Goal: Information Seeking & Learning: Obtain resource

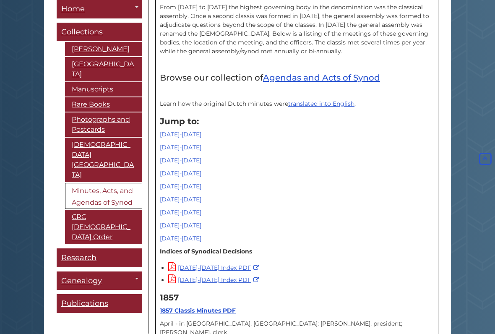
scroll to position [229, 0]
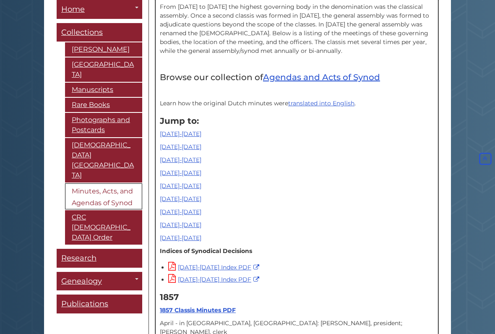
click at [168, 135] on link "[DATE]-[DATE]" at bounding box center [181, 134] width 42 height 8
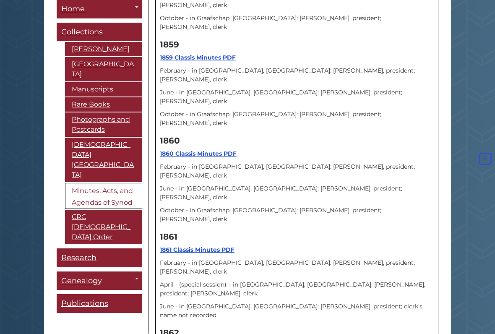
scroll to position [665, 0]
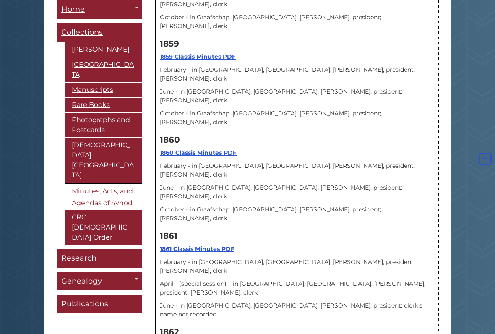
click at [181, 245] on strong "1861 Classis Minutes PDF" at bounding box center [197, 249] width 75 height 8
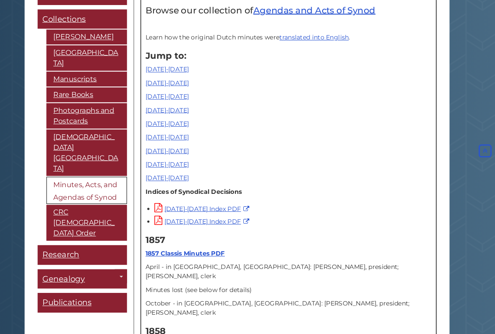
scroll to position [283, 0]
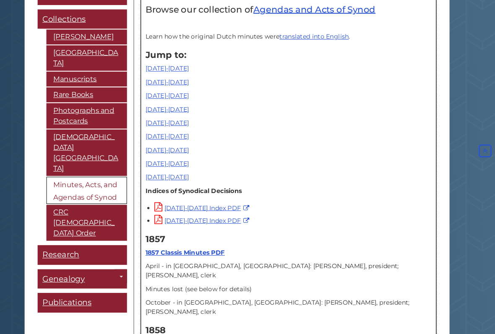
click at [160, 167] on link "[DATE]-[DATE]" at bounding box center [181, 171] width 42 height 8
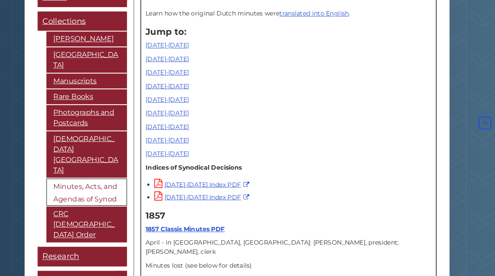
scroll to position [214, 0]
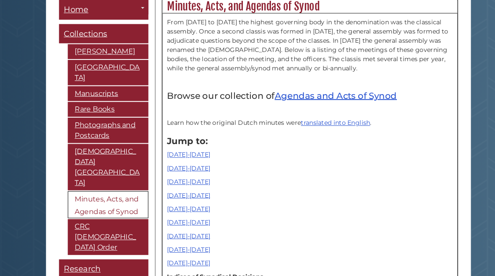
click at [162, 204] on link "[DATE]-[DATE]" at bounding box center [181, 201] width 42 height 8
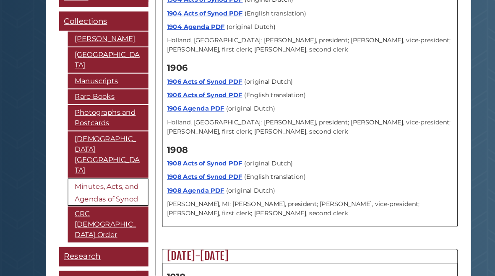
scroll to position [214, 0]
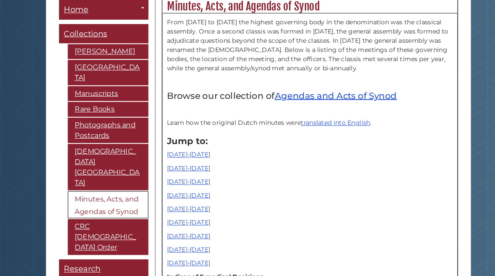
click at [164, 178] on link "[DATE]-[DATE]" at bounding box center [181, 175] width 42 height 8
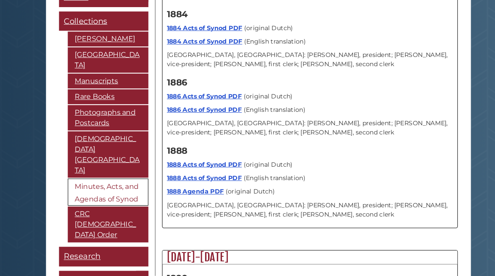
scroll to position [214, 0]
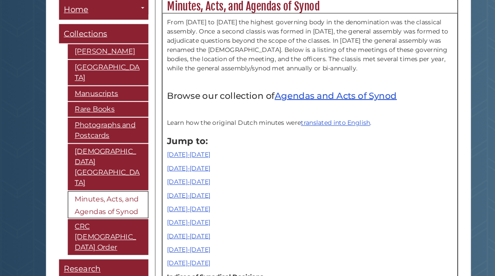
click at [164, 165] on link "[DATE]-[DATE]" at bounding box center [181, 162] width 42 height 8
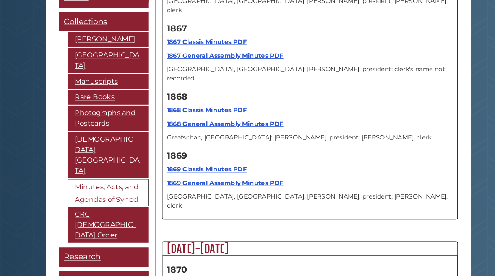
scroll to position [214, 0]
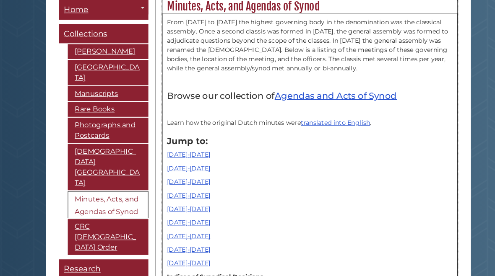
click at [166, 152] on link "[DATE]-[DATE]" at bounding box center [181, 149] width 42 height 8
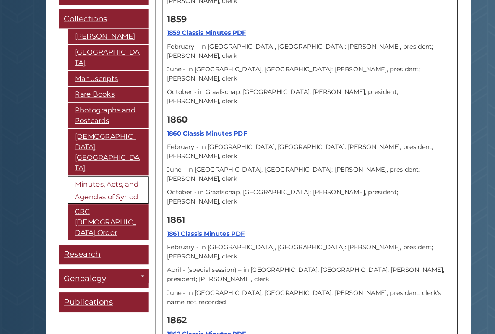
scroll to position [684, 0]
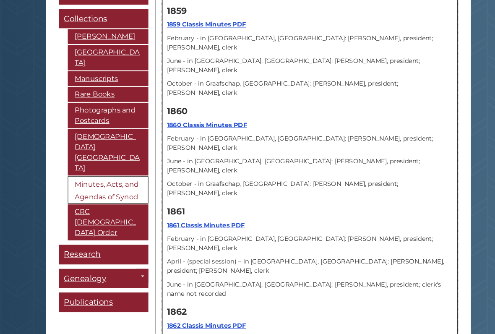
click at [186, 226] on strong "1861 Classis Minutes PDF" at bounding box center [197, 230] width 75 height 8
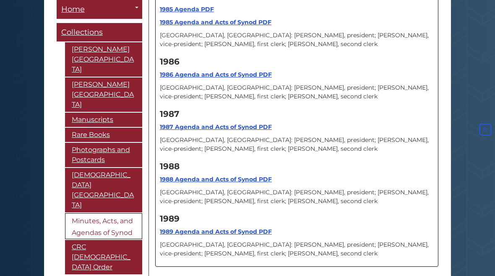
scroll to position [8148, 0]
